Goal: Information Seeking & Learning: Learn about a topic

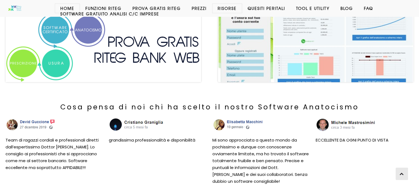
scroll to position [209, 0]
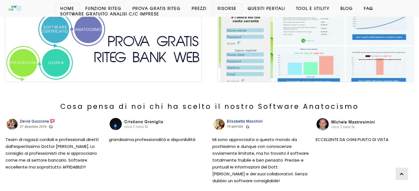
click at [68, 46] on img at bounding box center [104, 46] width 196 height 71
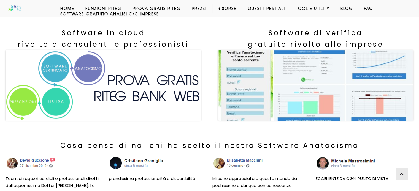
scroll to position [169, 0]
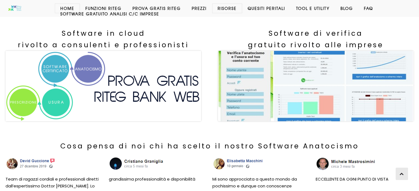
click at [273, 47] on h3 "Software di verifica gratuito rivolto alle imprese" at bounding box center [315, 39] width 207 height 23
click at [261, 69] on img at bounding box center [316, 86] width 196 height 71
